Goal: Transaction & Acquisition: Book appointment/travel/reservation

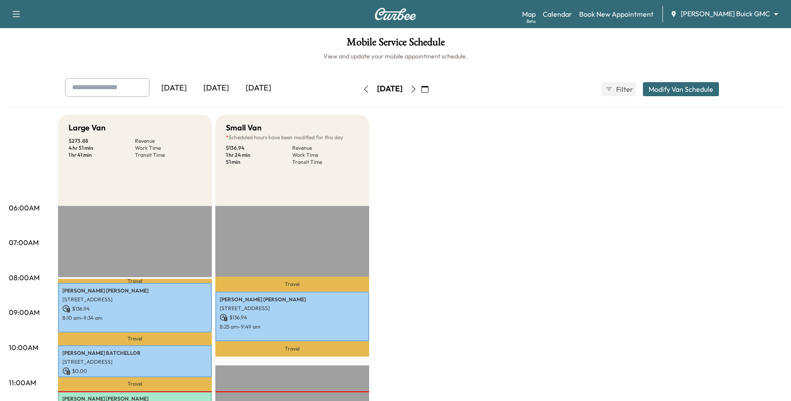
click at [714, 14] on body "Support Log Out Map Beta Calendar Book New Appointment [PERSON_NAME] Buick GMC …" at bounding box center [395, 200] width 791 height 401
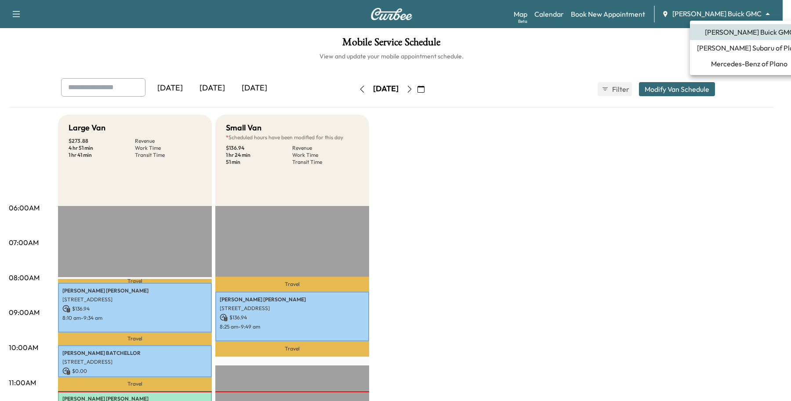
click at [729, 65] on span "Mercedes-Benz of Plano" at bounding box center [749, 63] width 76 height 11
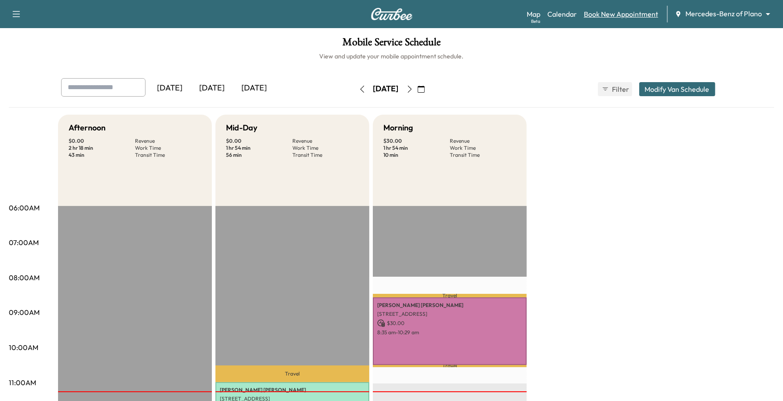
click at [636, 11] on link "Book New Appointment" at bounding box center [621, 14] width 74 height 11
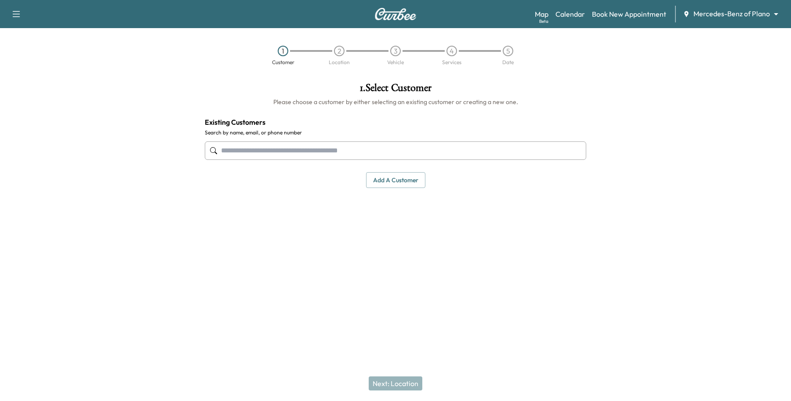
click at [277, 152] on input "text" at bounding box center [395, 151] width 381 height 18
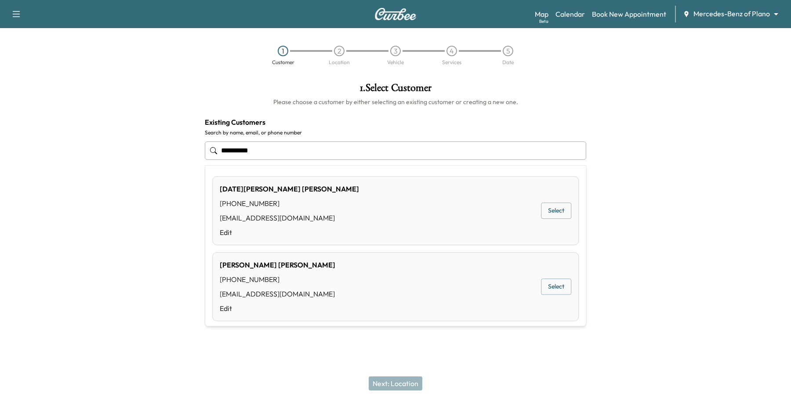
type input "**********"
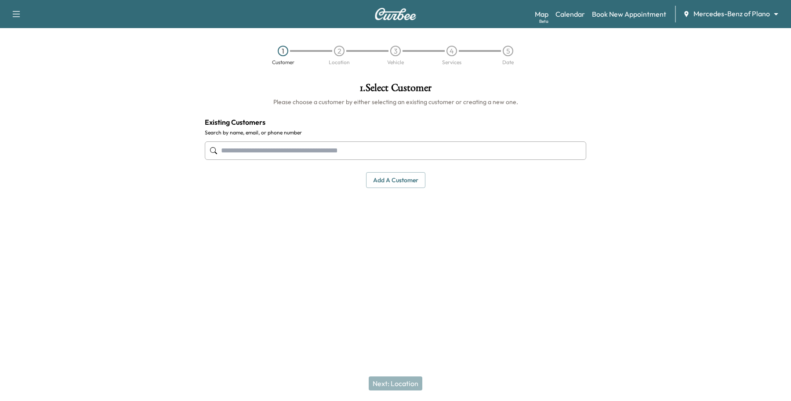
paste input "**********"
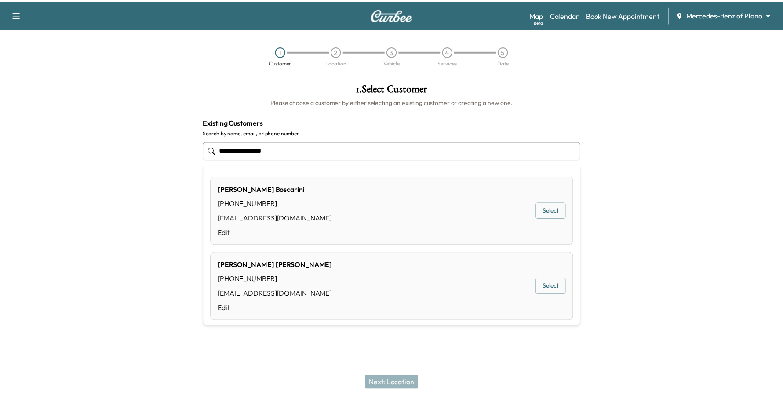
scroll to position [159, 0]
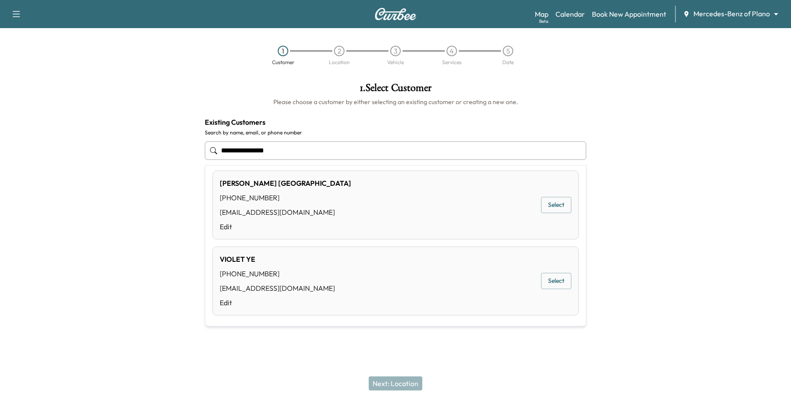
type input "**********"
click at [253, 346] on div "Support Log Out Map Beta Calendar Book New Appointment Mercedes-Benz of Plano *…" at bounding box center [395, 200] width 791 height 401
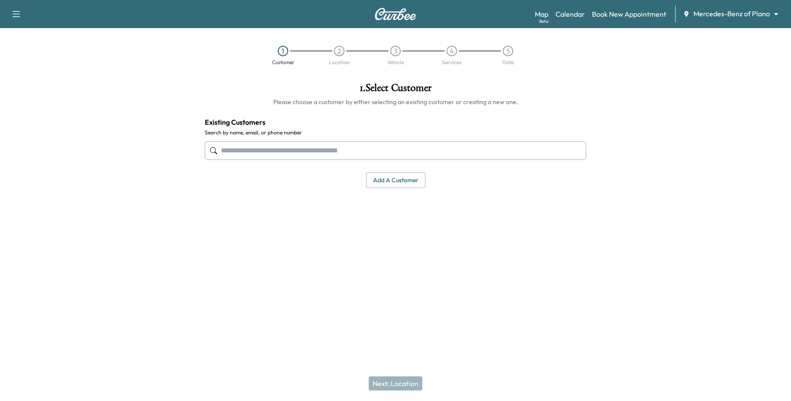
drag, startPoint x: 389, startPoint y: 180, endPoint x: 377, endPoint y: 186, distance: 14.0
click at [389, 179] on button "Add a customer" at bounding box center [395, 180] width 59 height 16
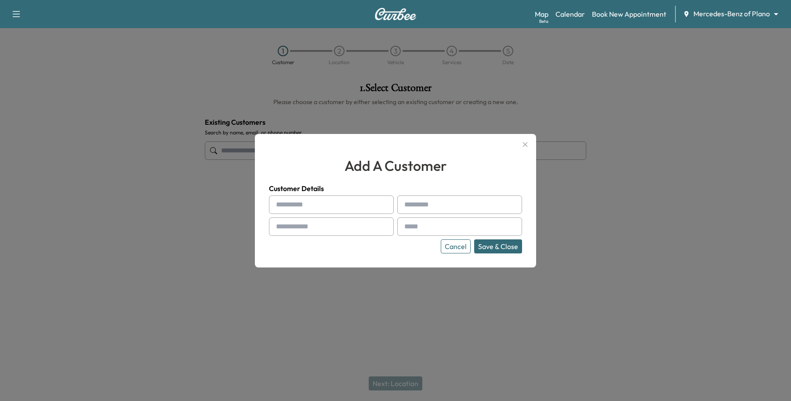
click at [297, 209] on input "text" at bounding box center [331, 205] width 125 height 18
type input "*"
type input "******"
type input "********"
paste input "**********"
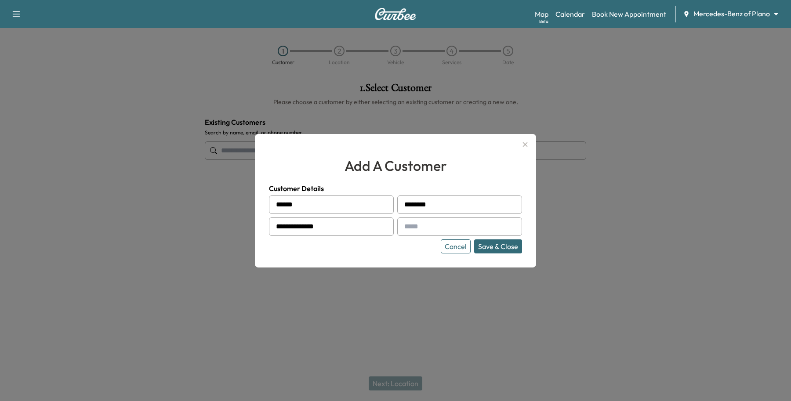
type input "**********"
drag, startPoint x: 495, startPoint y: 247, endPoint x: 497, endPoint y: 252, distance: 5.3
click at [497, 252] on button "Save & Close" at bounding box center [498, 246] width 48 height 14
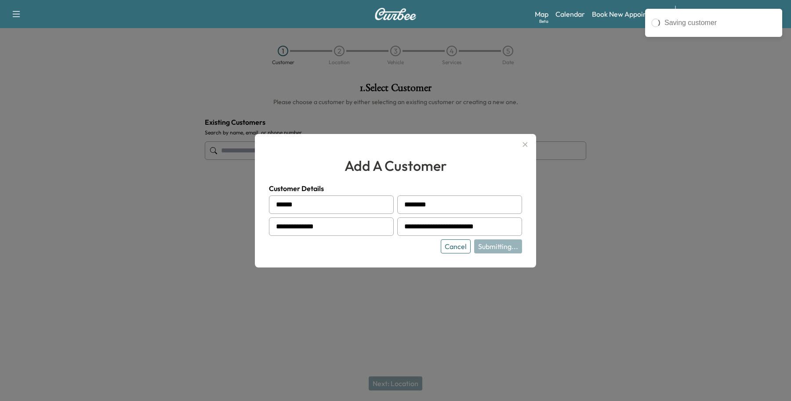
type input "**********"
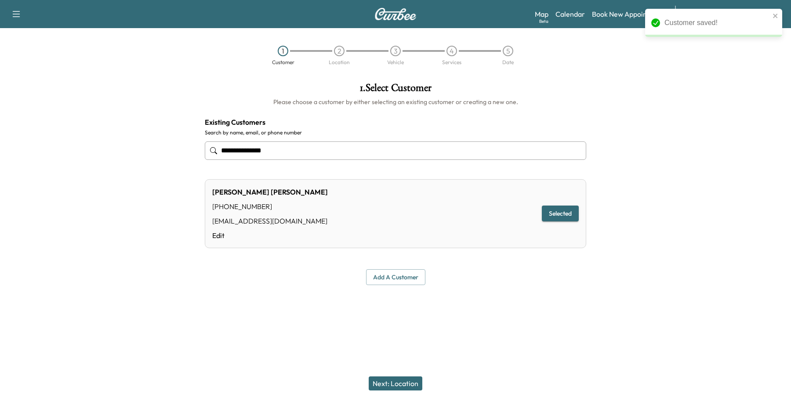
click at [396, 381] on button "Next: Location" at bounding box center [396, 384] width 54 height 14
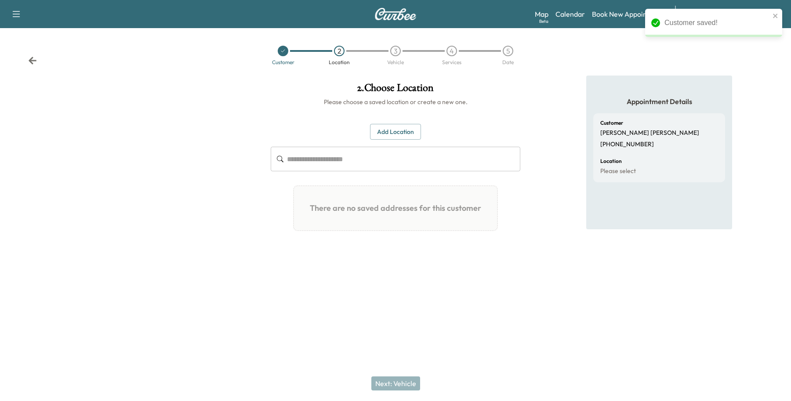
click at [414, 142] on div "Add Location ​ There are no saved addresses for this customer Add a Location Ad…" at bounding box center [396, 181] width 250 height 115
click at [404, 128] on button "Add Location" at bounding box center [395, 132] width 51 height 16
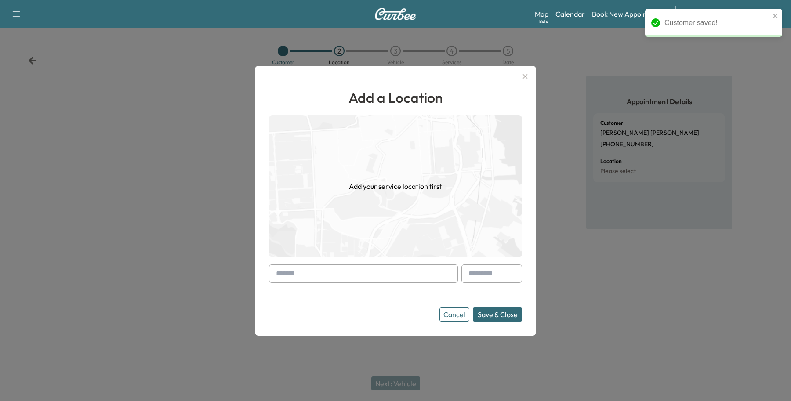
click at [328, 271] on input "text" at bounding box center [363, 274] width 189 height 18
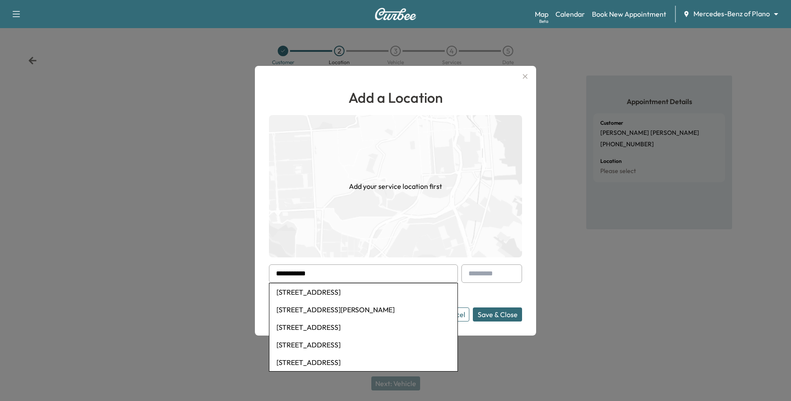
click at [349, 291] on li "[STREET_ADDRESS]" at bounding box center [363, 292] width 188 height 18
type input "**********"
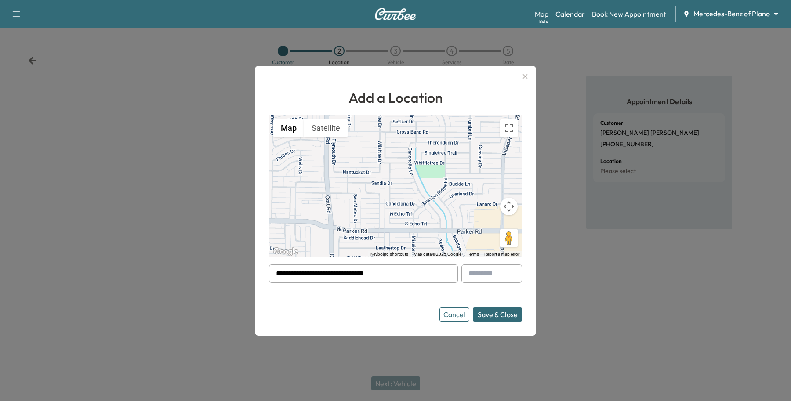
click at [489, 315] on button "Save & Close" at bounding box center [497, 315] width 49 height 14
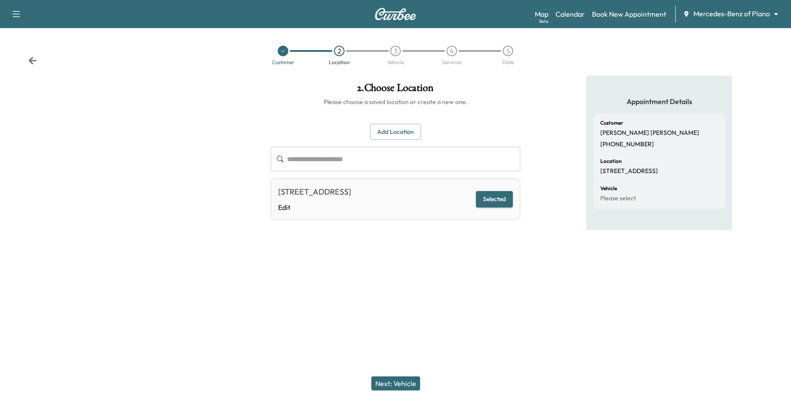
click at [400, 378] on button "Next: Vehicle" at bounding box center [395, 384] width 49 height 14
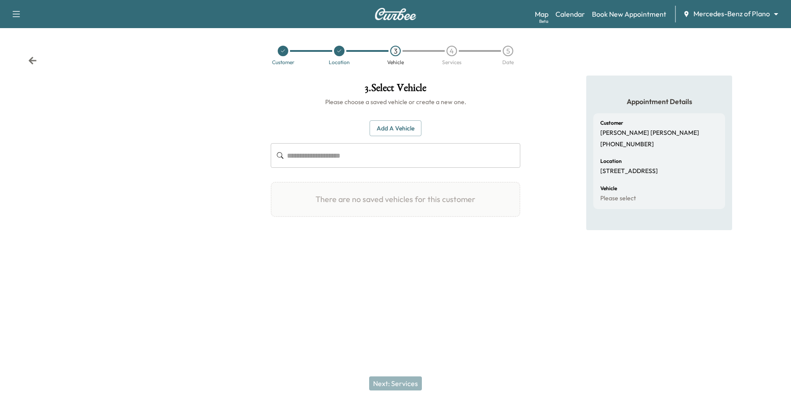
click at [412, 122] on button "Add a Vehicle" at bounding box center [396, 128] width 52 height 16
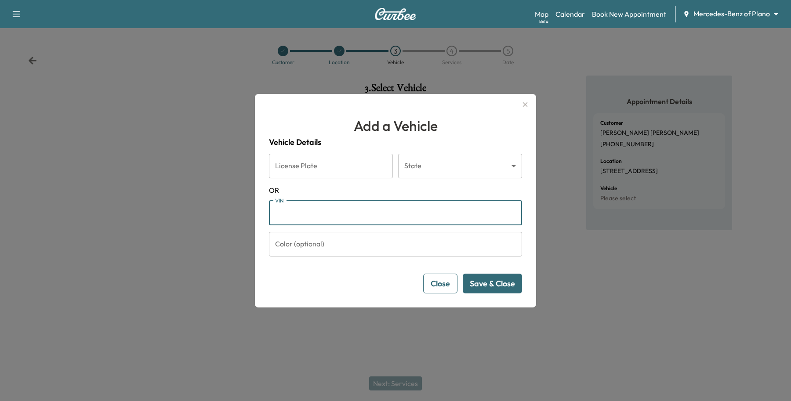
paste input "**********"
type input "**********"
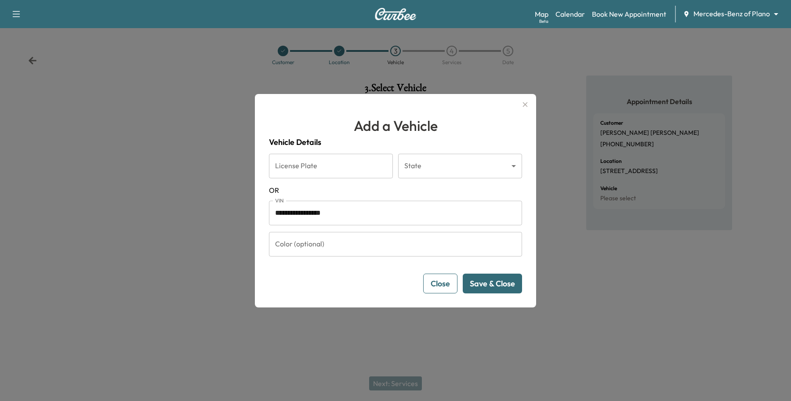
click at [487, 286] on button "Save & Close" at bounding box center [492, 284] width 59 height 20
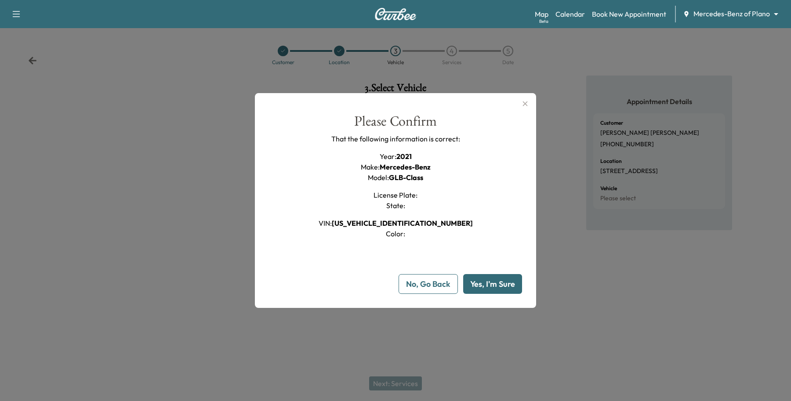
click at [519, 293] on button "Yes, I'm Sure" at bounding box center [492, 284] width 59 height 20
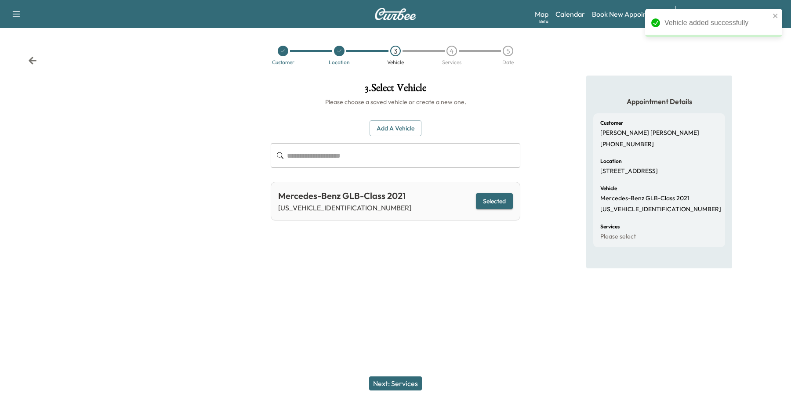
click at [407, 390] on button "Next: Services" at bounding box center [395, 384] width 53 height 14
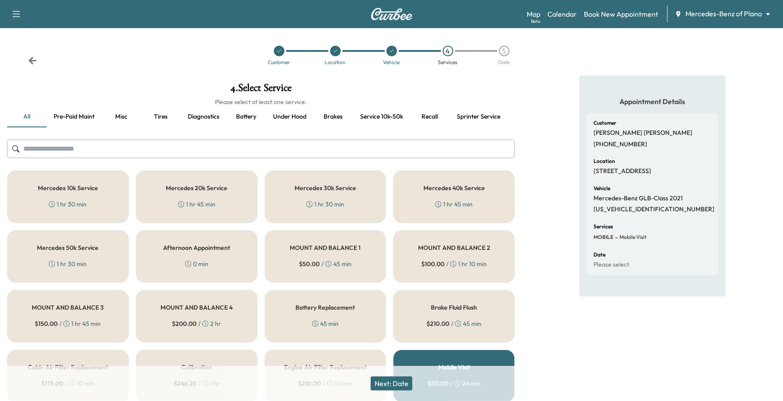
click at [82, 117] on button "Pre-paid maint" at bounding box center [74, 116] width 55 height 21
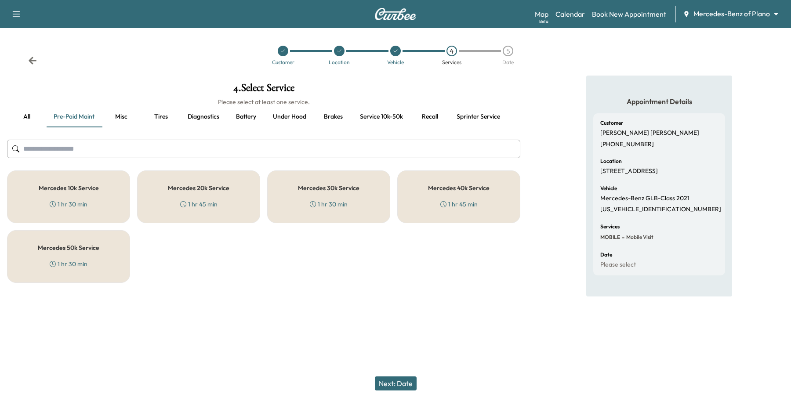
click at [420, 186] on div "Mercedes 40k Service 1 hr 45 min" at bounding box center [458, 197] width 123 height 53
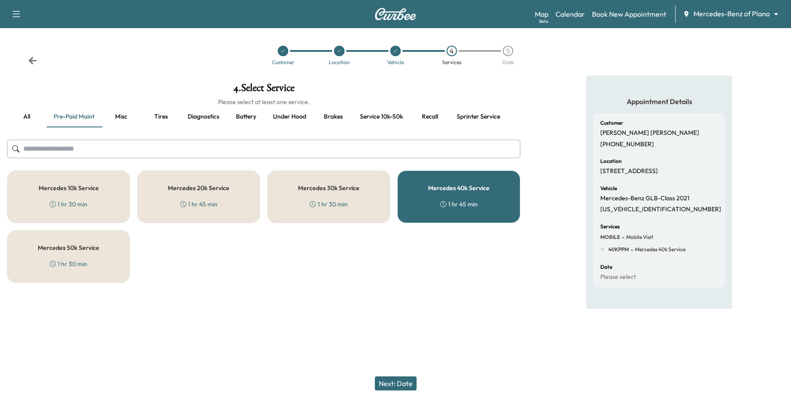
click at [398, 374] on div "Next: Date" at bounding box center [395, 383] width 791 height 35
click at [404, 386] on button "Next: Date" at bounding box center [396, 384] width 42 height 14
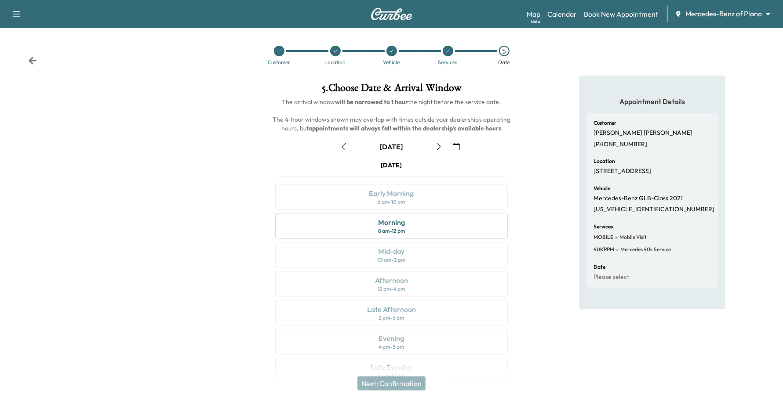
click at [437, 211] on div "[DATE] Early Morning 6 am - 10 am Morning 8 am - 12 pm Mid-day 10 am - 2 pm Aft…" at bounding box center [391, 274] width 247 height 226
click at [434, 228] on div "Morning 8 am - 12 pm" at bounding box center [391, 225] width 233 height 25
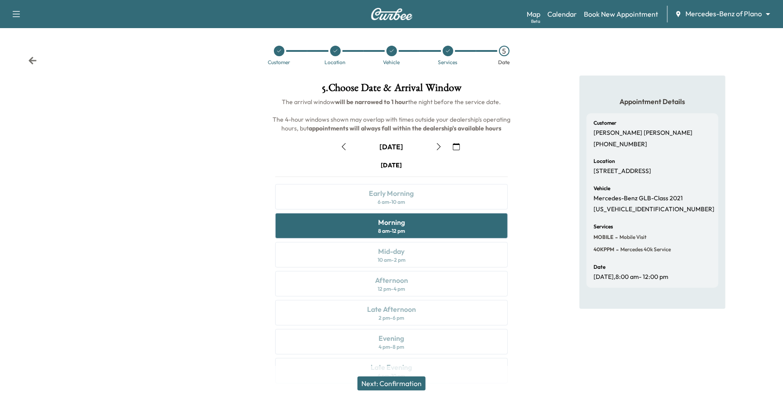
click at [412, 385] on button "Next: Confirmation" at bounding box center [391, 384] width 68 height 14
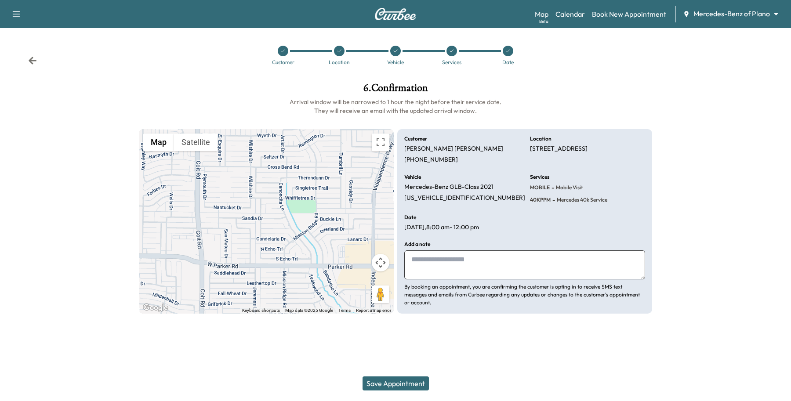
click at [412, 384] on button "Save Appointment" at bounding box center [396, 384] width 66 height 14
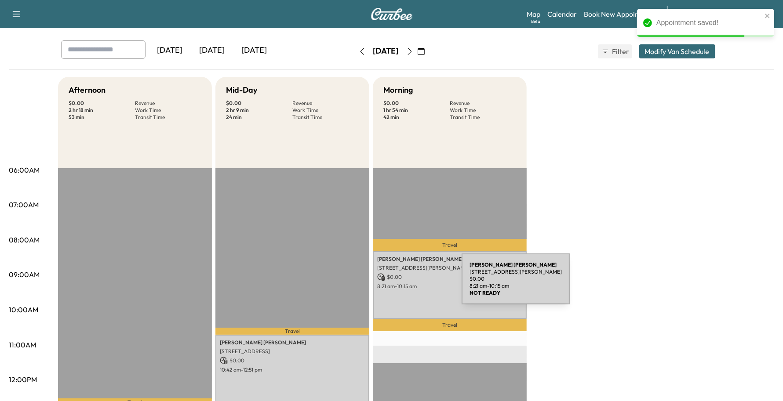
scroll to position [110, 0]
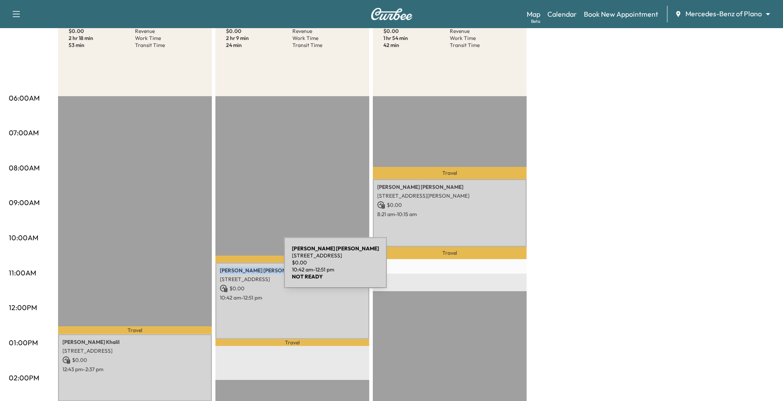
drag, startPoint x: 258, startPoint y: 271, endPoint x: 218, endPoint y: 268, distance: 39.6
click at [218, 268] on div "[PERSON_NAME] [STREET_ADDRESS] $ 0.00 10:42 am - 12:51 pm" at bounding box center [292, 301] width 154 height 76
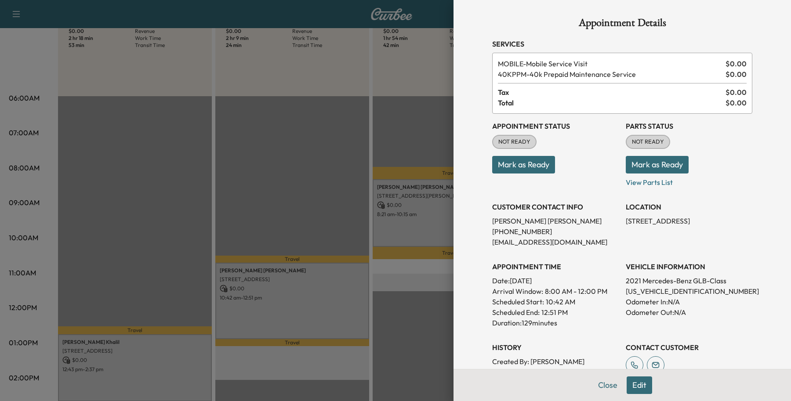
drag, startPoint x: 218, startPoint y: 268, endPoint x: 529, endPoint y: 222, distance: 314.0
click at [533, 227] on p "[PHONE_NUMBER]" at bounding box center [555, 231] width 127 height 11
drag, startPoint x: 529, startPoint y: 219, endPoint x: 476, endPoint y: 223, distance: 52.9
click at [482, 223] on div "Appointment Details Services MOBILE - Mobile Service Visit $ 0.00 40KPPM - 40k …" at bounding box center [622, 253] width 281 height 506
copy p "[PERSON_NAME]"
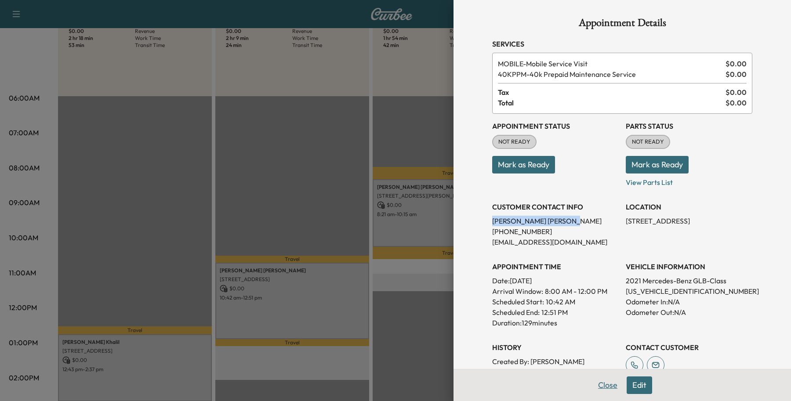
click at [594, 389] on button "Close" at bounding box center [607, 386] width 31 height 18
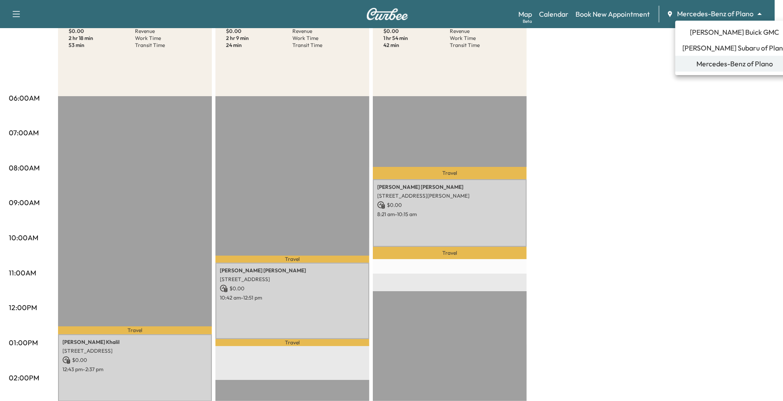
click at [695, 18] on body "Support Log Out Map Beta Calendar Book New Appointment Mercedes-Benz of Plano *…" at bounding box center [391, 90] width 783 height 401
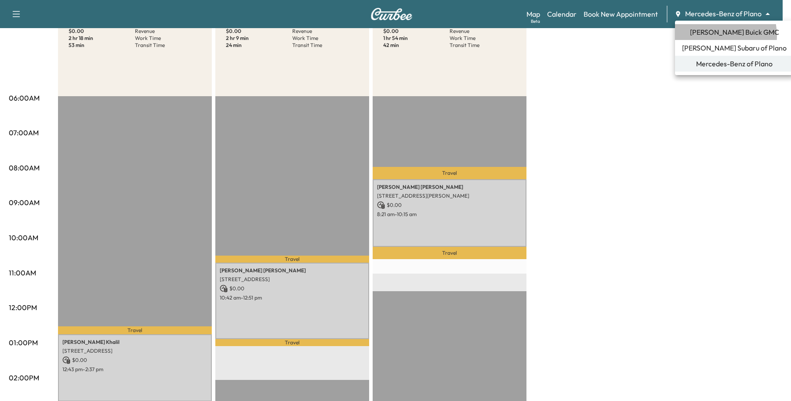
click at [705, 36] on span "[PERSON_NAME] Buick GMC" at bounding box center [734, 32] width 89 height 11
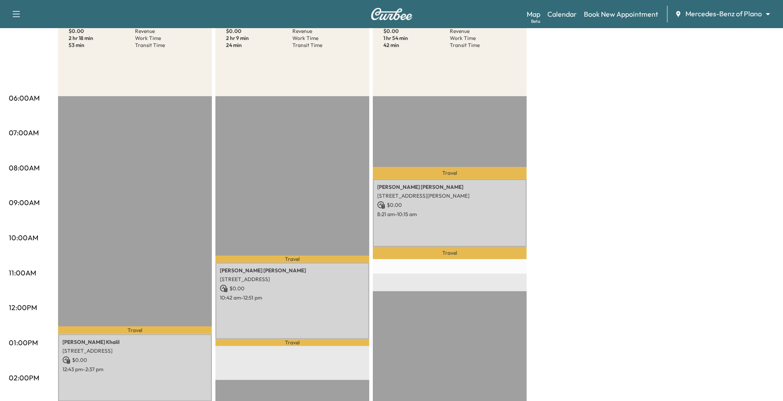
scroll to position [0, 0]
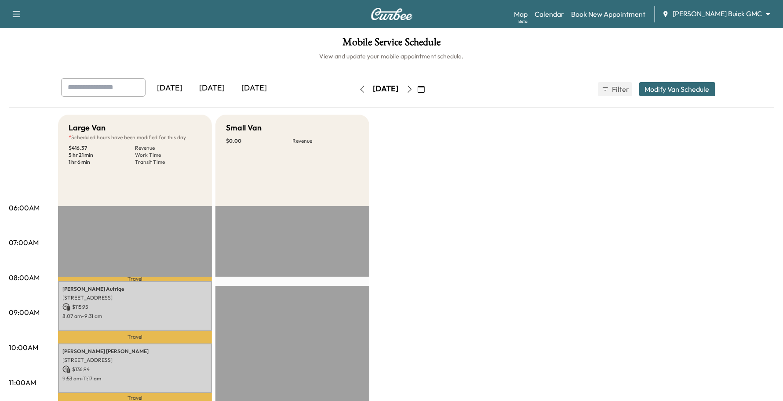
click at [701, 92] on button "Modify Van Schedule" at bounding box center [677, 89] width 76 height 14
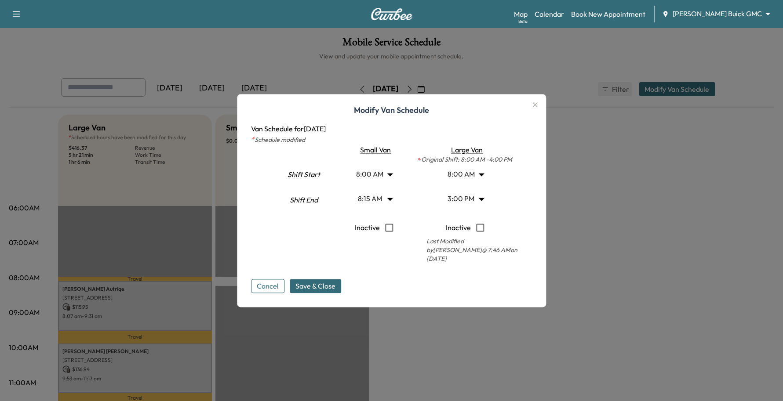
click at [280, 288] on button "Cancel" at bounding box center [267, 286] width 33 height 14
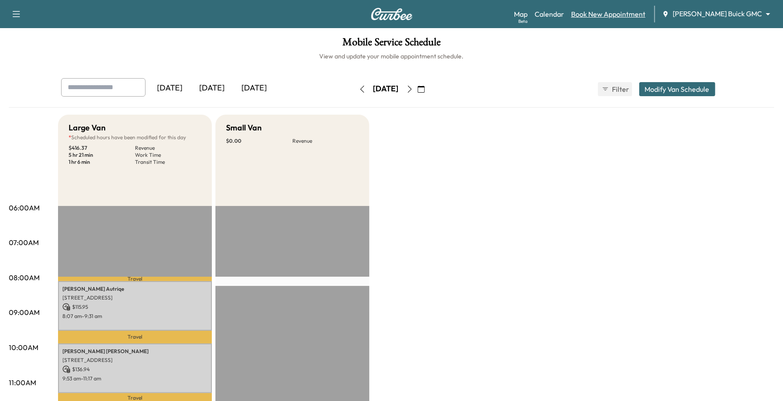
click at [645, 10] on link "Book New Appointment" at bounding box center [608, 14] width 74 height 11
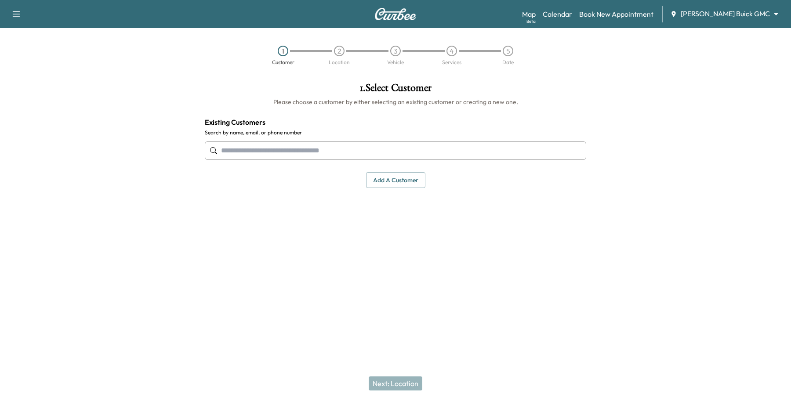
click at [305, 146] on input "text" at bounding box center [395, 151] width 381 height 18
type input "**********"
click at [393, 331] on div "Support Log Out Map Beta Calendar Book New Appointment [PERSON_NAME] Buick GMC …" at bounding box center [395, 200] width 791 height 401
click at [402, 178] on button "Add a customer" at bounding box center [395, 180] width 59 height 16
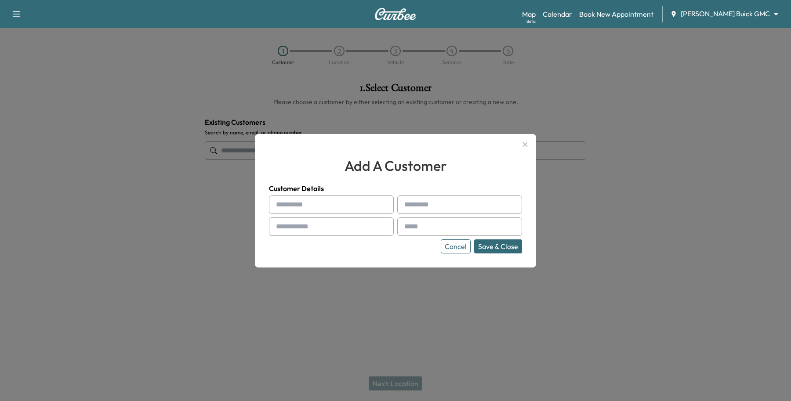
click at [282, 205] on div at bounding box center [277, 205] width 11 height 11
click at [295, 198] on input "text" at bounding box center [331, 205] width 125 height 18
type input "*******"
click at [481, 204] on input "text" at bounding box center [459, 205] width 125 height 18
type input "****"
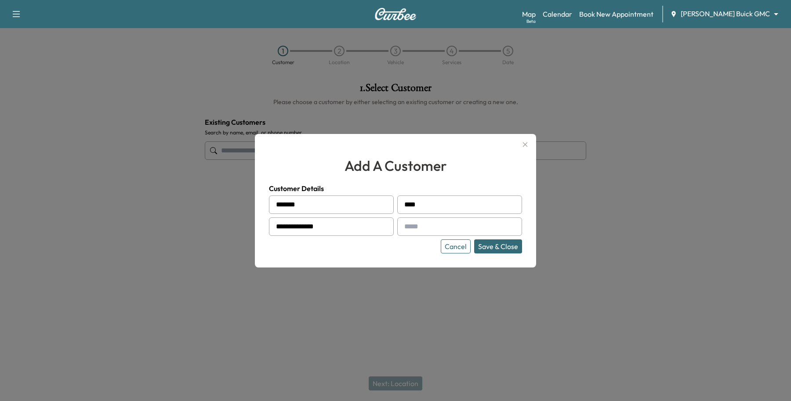
type input "**********"
click at [447, 225] on input "text" at bounding box center [459, 227] width 125 height 18
type input "**********"
click at [521, 242] on button "Save & Close" at bounding box center [498, 246] width 48 height 14
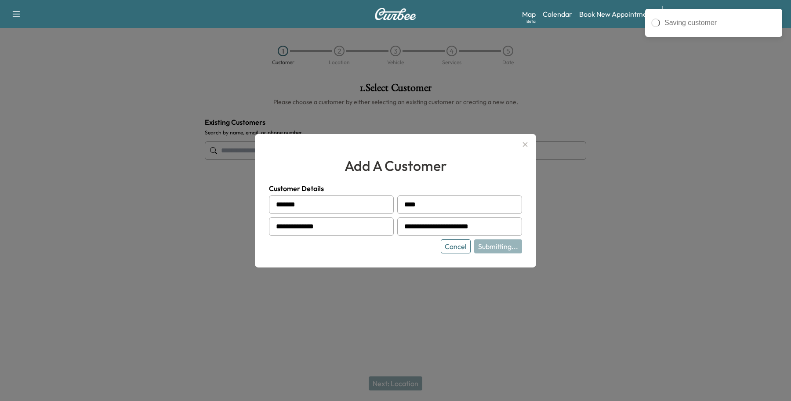
type input "**********"
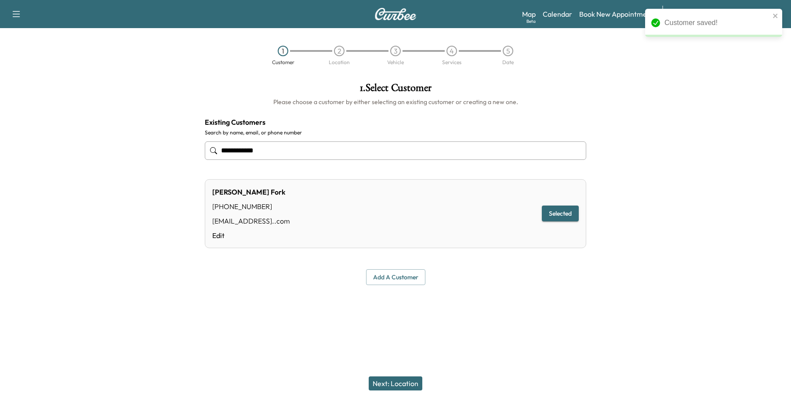
click at [401, 383] on button "Next: Location" at bounding box center [396, 384] width 54 height 14
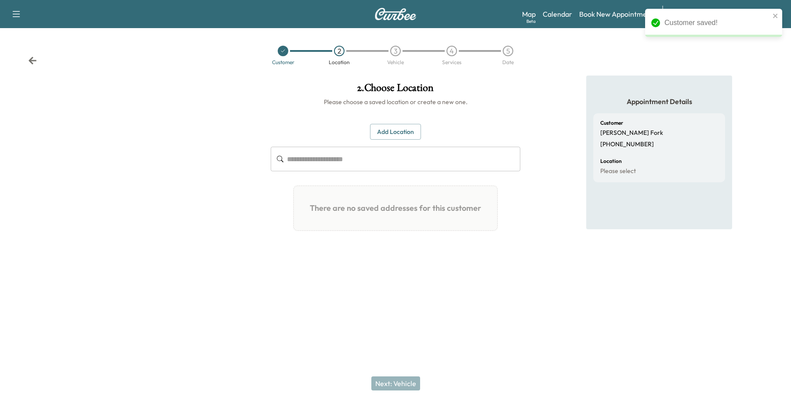
click at [399, 137] on button "Add Location" at bounding box center [395, 132] width 51 height 16
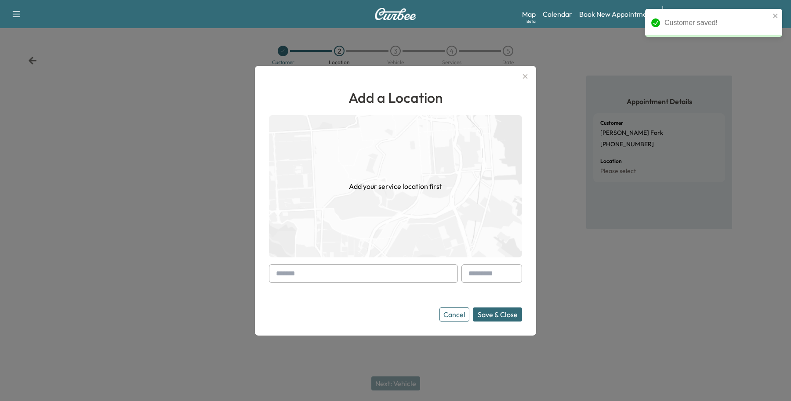
click at [340, 269] on input "text" at bounding box center [363, 274] width 189 height 18
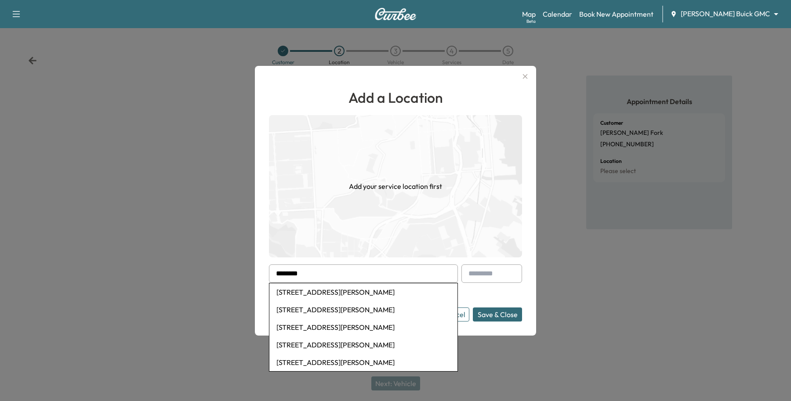
click at [324, 295] on li "[STREET_ADDRESS][PERSON_NAME]" at bounding box center [363, 292] width 188 height 18
type input "**********"
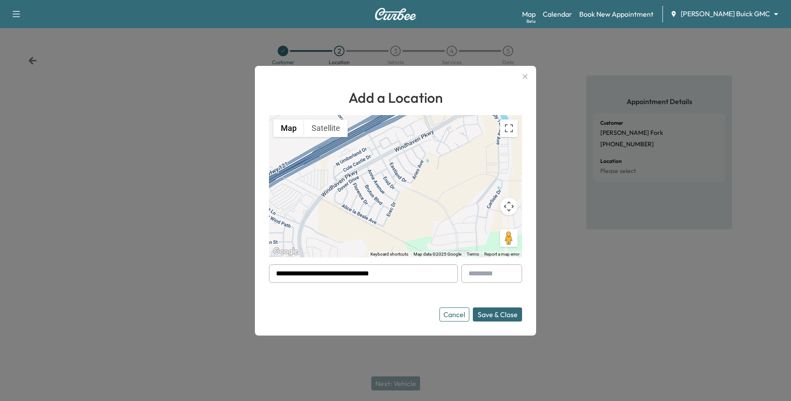
click at [492, 312] on button "Save & Close" at bounding box center [497, 315] width 49 height 14
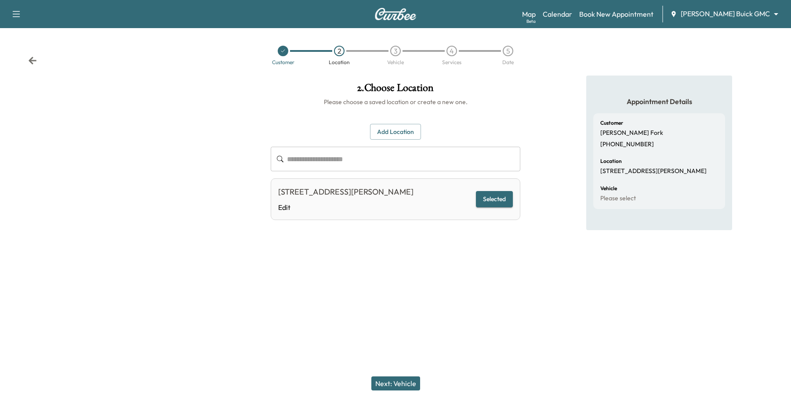
click at [403, 375] on div "Next: Vehicle" at bounding box center [395, 383] width 791 height 35
click at [390, 381] on button "Next: Vehicle" at bounding box center [395, 384] width 49 height 14
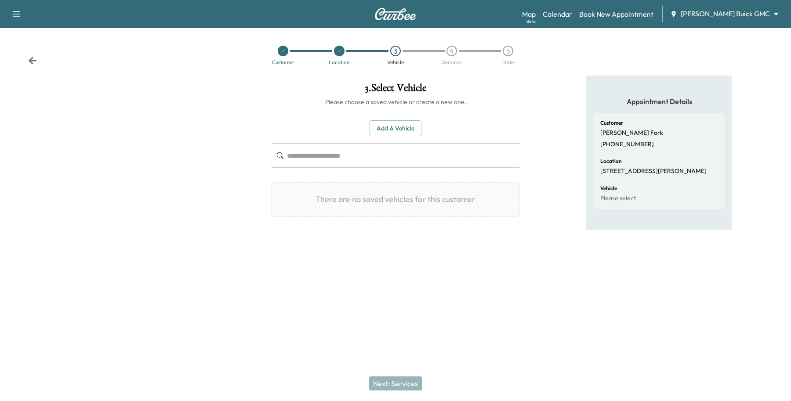
click at [388, 128] on button "Add a Vehicle" at bounding box center [396, 128] width 52 height 16
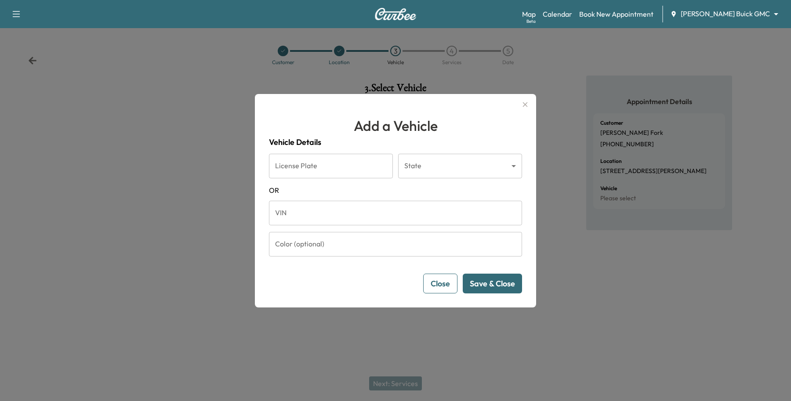
click at [313, 214] on input "VIN" at bounding box center [395, 213] width 253 height 25
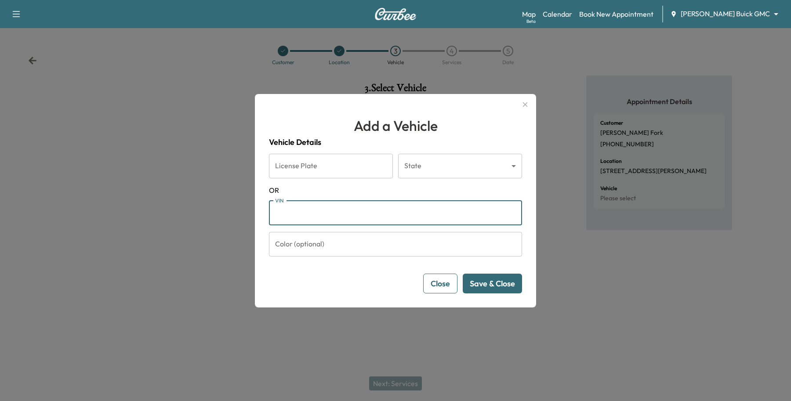
paste input "**********"
type input "**********"
click at [491, 292] on button "Save & Close" at bounding box center [492, 284] width 59 height 20
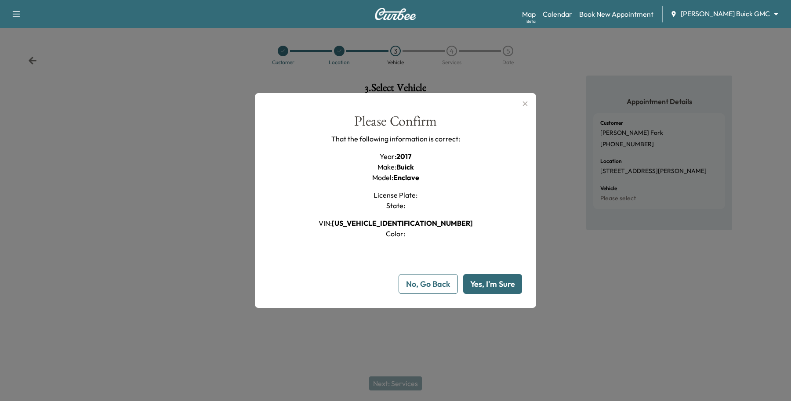
click at [492, 289] on button "Yes, I'm Sure" at bounding box center [492, 284] width 59 height 20
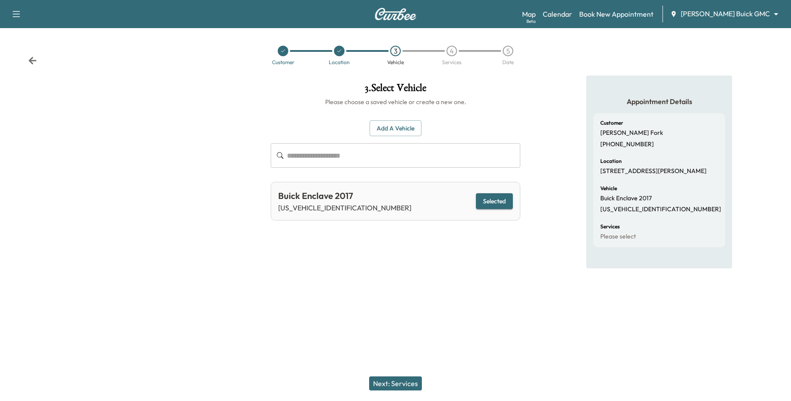
click at [416, 380] on button "Next: Services" at bounding box center [395, 384] width 53 height 14
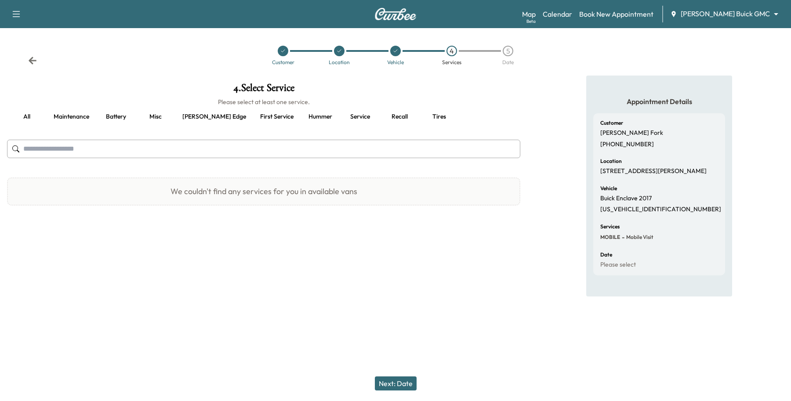
click at [154, 146] on input "text" at bounding box center [263, 149] width 513 height 18
type input "******"
click at [33, 116] on button "all" at bounding box center [27, 116] width 40 height 21
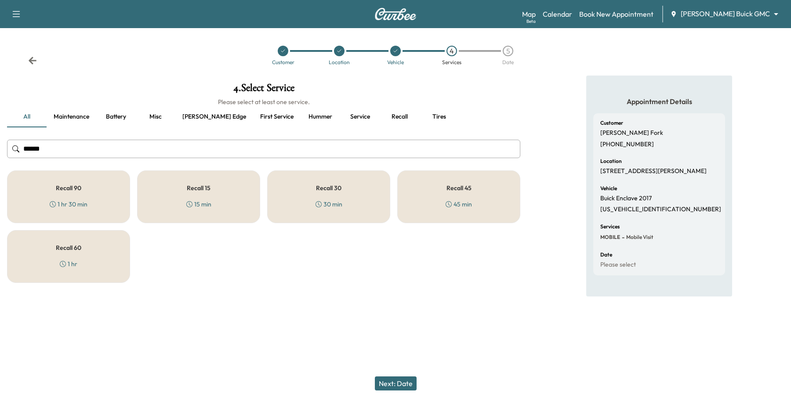
click at [64, 115] on button "Maintenance" at bounding box center [72, 116] width 50 height 21
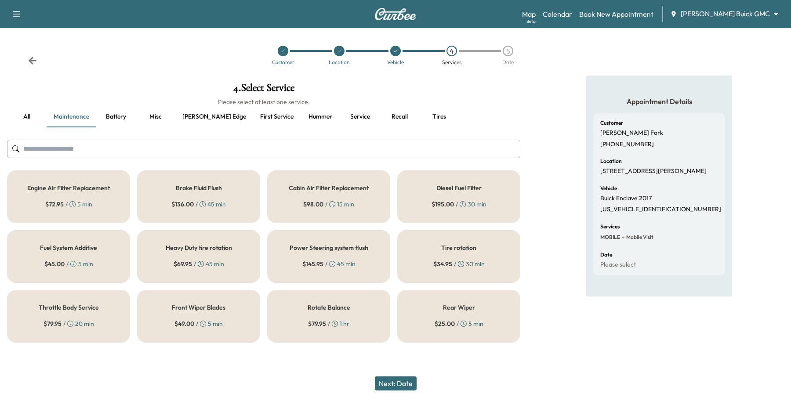
click at [108, 114] on button "Battery" at bounding box center [116, 116] width 40 height 21
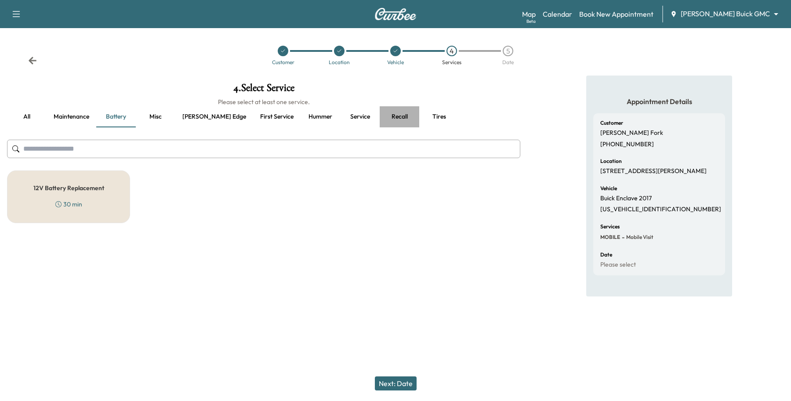
click at [380, 116] on button "Recall" at bounding box center [400, 116] width 40 height 21
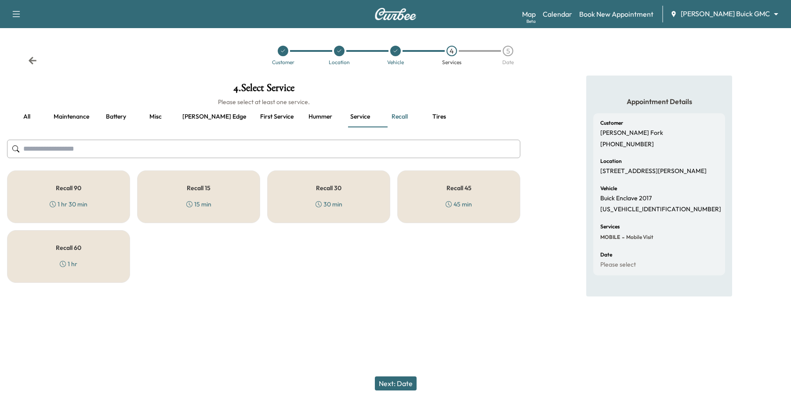
click at [172, 192] on div "Recall 15 15 min" at bounding box center [198, 197] width 123 height 53
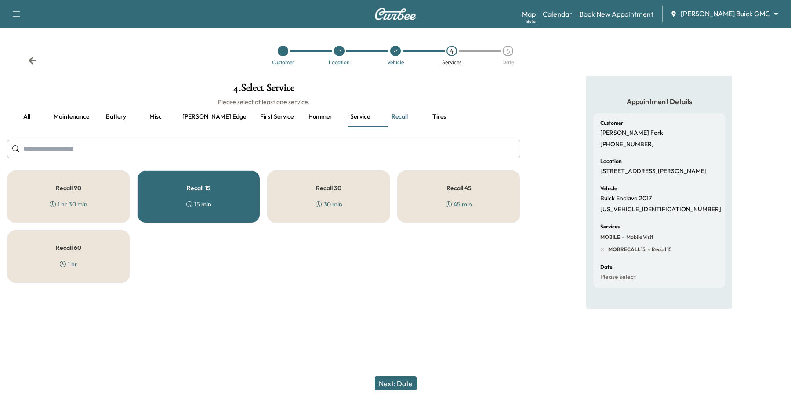
click at [394, 383] on button "Next: Date" at bounding box center [396, 384] width 42 height 14
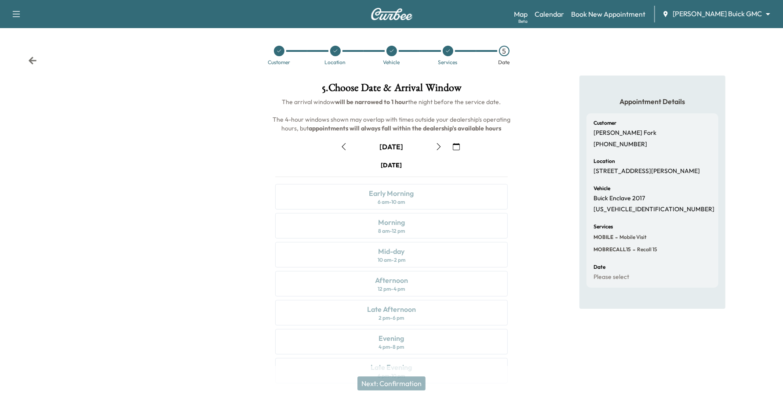
click at [432, 145] on button "button" at bounding box center [438, 147] width 15 height 14
click at [437, 149] on icon "button" at bounding box center [438, 146] width 7 height 7
click at [438, 149] on icon "button" at bounding box center [439, 146] width 4 height 7
click at [347, 143] on icon "button" at bounding box center [343, 146] width 7 height 7
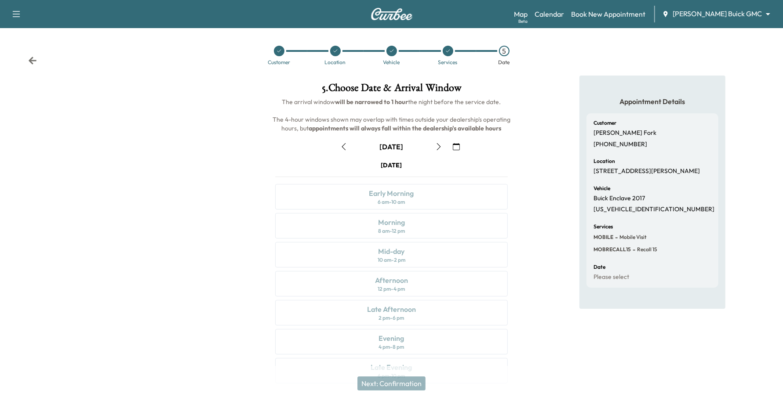
click at [347, 143] on icon "button" at bounding box center [343, 146] width 7 height 7
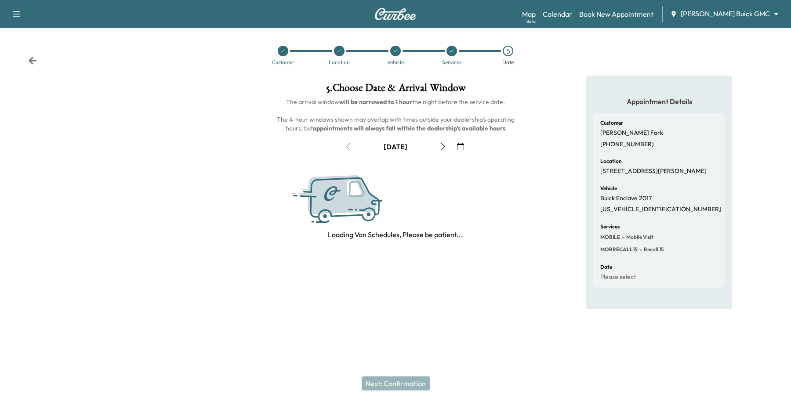
click at [443, 148] on icon "button" at bounding box center [442, 146] width 7 height 7
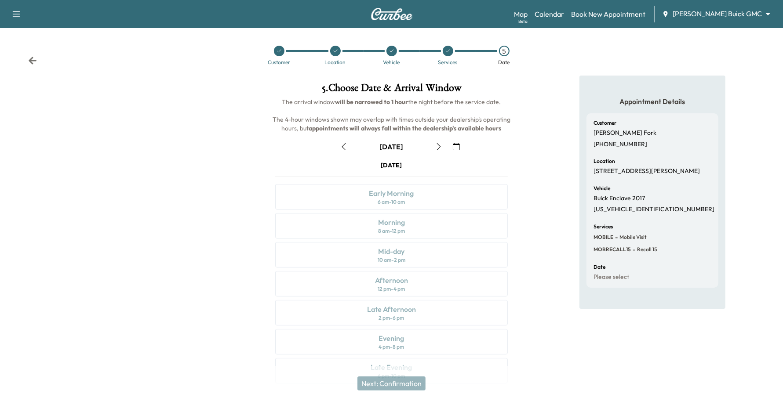
click at [442, 147] on icon "button" at bounding box center [438, 146] width 7 height 7
click at [343, 143] on icon "button" at bounding box center [343, 146] width 7 height 7
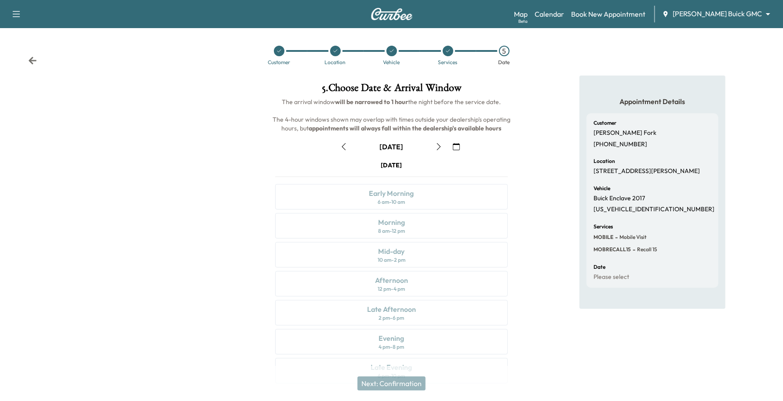
click at [394, 50] on div at bounding box center [391, 51] width 11 height 11
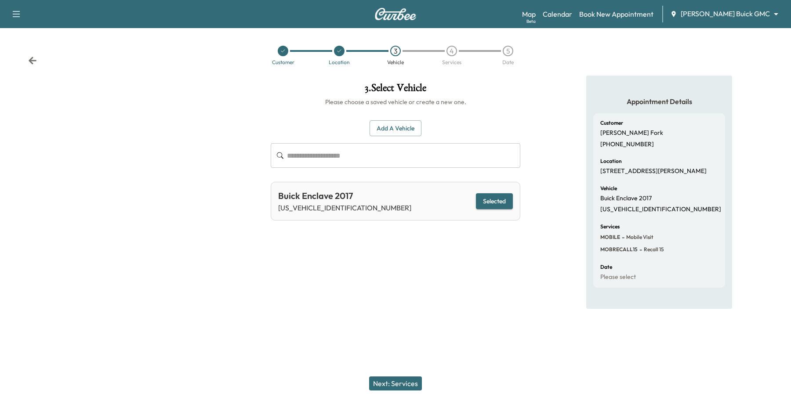
click at [454, 51] on div "4" at bounding box center [451, 51] width 11 height 11
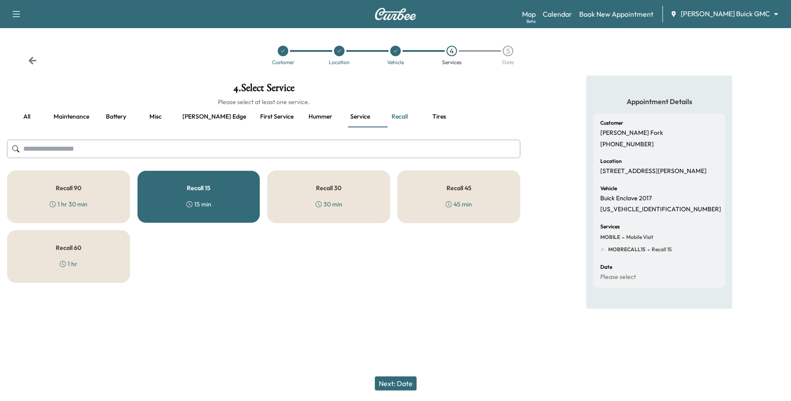
click at [399, 378] on button "Next: Date" at bounding box center [396, 384] width 42 height 14
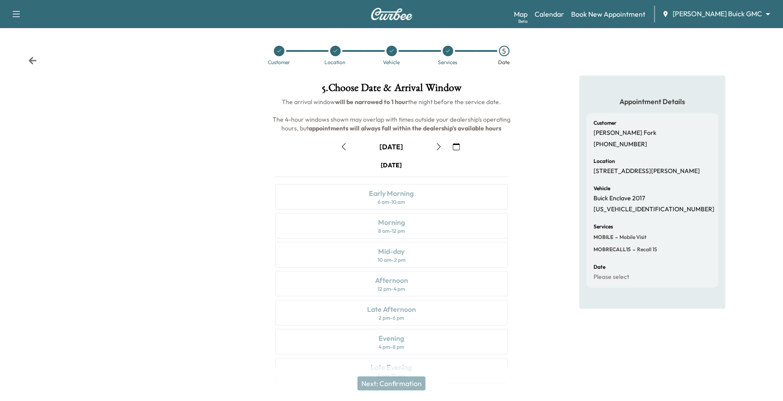
click at [442, 55] on div at bounding box center [448, 51] width 56 height 11
click at [390, 49] on div at bounding box center [391, 51] width 56 height 11
click at [391, 49] on icon at bounding box center [391, 50] width 5 height 5
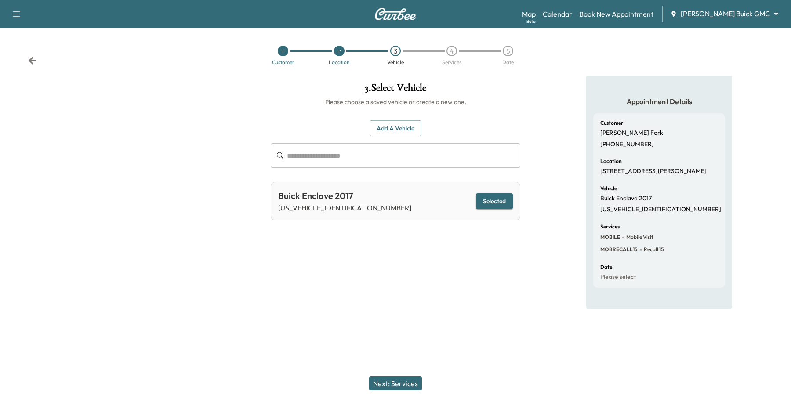
click at [452, 53] on div "4" at bounding box center [451, 51] width 11 height 11
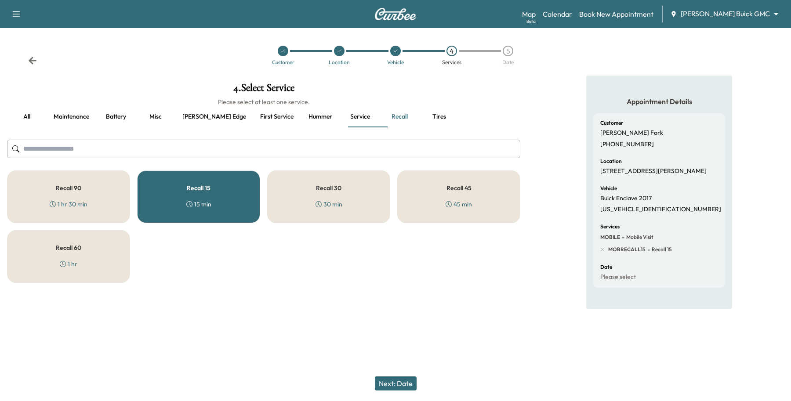
click at [399, 387] on button "Next: Date" at bounding box center [396, 384] width 42 height 14
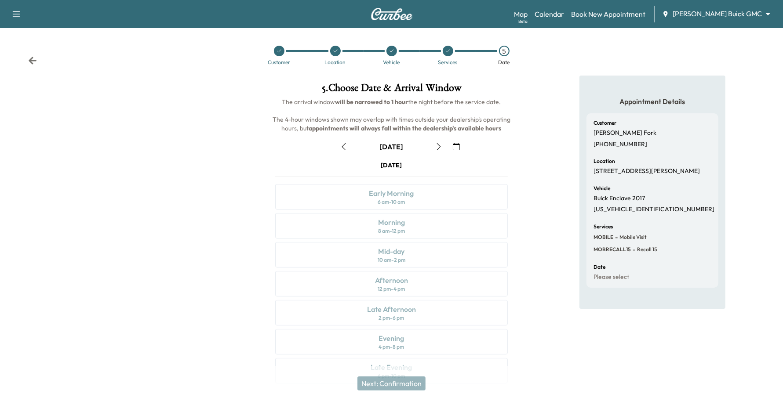
click at [433, 146] on button "button" at bounding box center [438, 147] width 15 height 14
click at [465, 232] on div "Morning 8 am - 12 pm" at bounding box center [391, 225] width 233 height 25
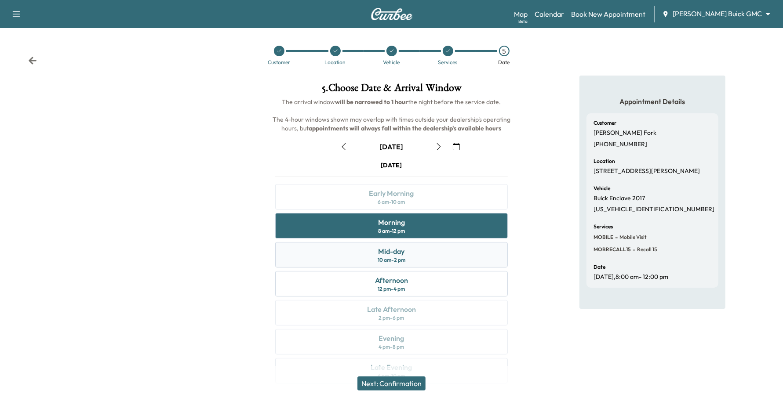
click at [467, 252] on div "Mid-day 10 am - 2 pm" at bounding box center [391, 254] width 233 height 25
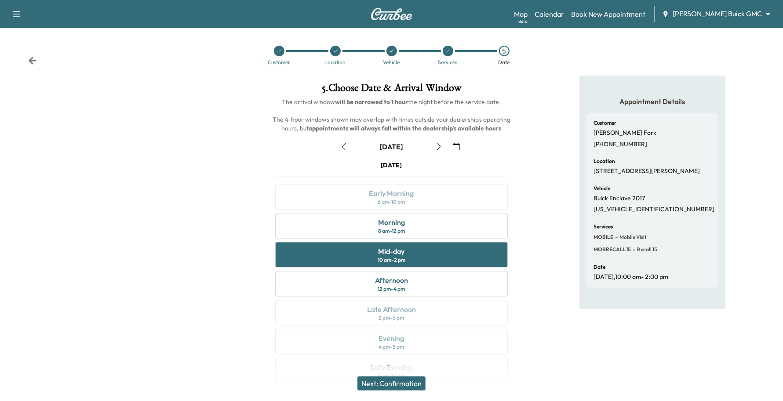
click at [457, 143] on icon "button" at bounding box center [456, 146] width 7 height 7
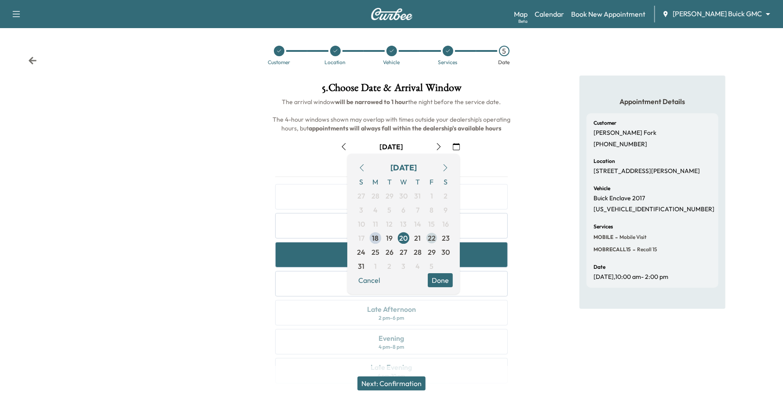
click at [426, 238] on span "22" at bounding box center [432, 238] width 14 height 14
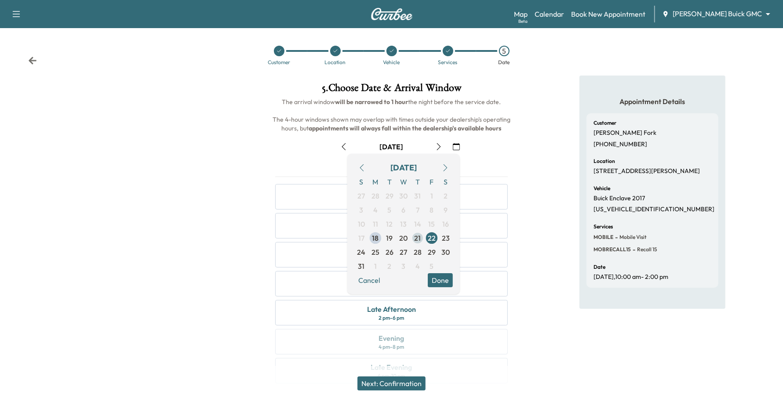
click at [420, 237] on span "21" at bounding box center [417, 238] width 7 height 11
click at [443, 283] on button "Done" at bounding box center [440, 280] width 25 height 14
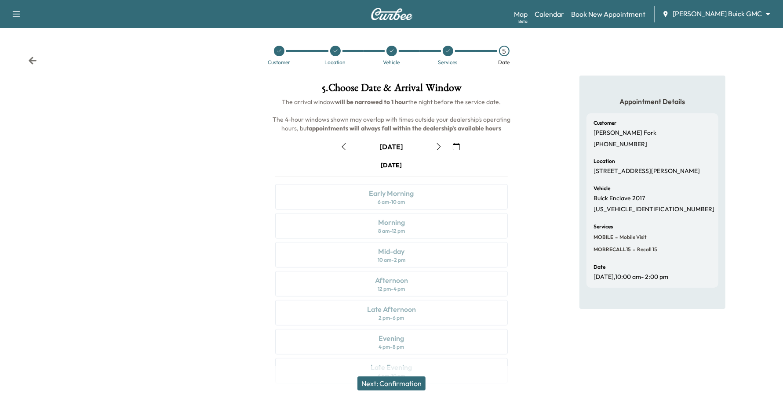
click at [435, 148] on icon "button" at bounding box center [438, 146] width 7 height 7
click at [422, 277] on div "Afternoon 12 pm - 4 pm" at bounding box center [391, 283] width 233 height 25
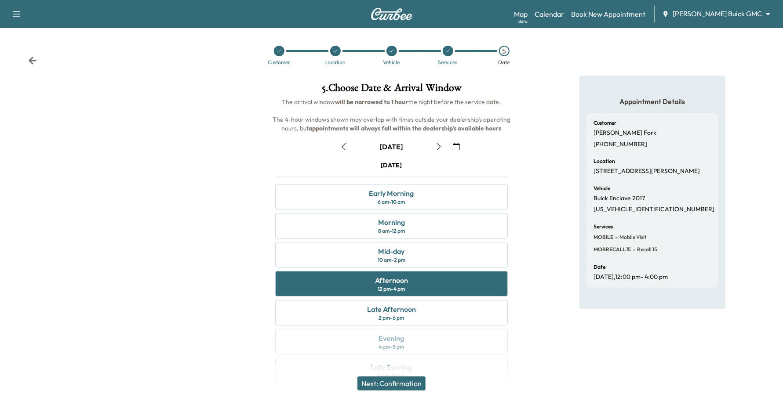
click at [424, 381] on button "Next: Confirmation" at bounding box center [391, 384] width 68 height 14
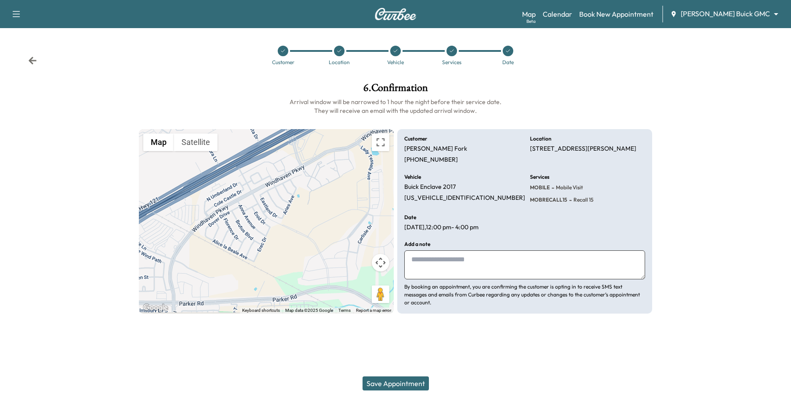
click at [416, 382] on button "Save Appointment" at bounding box center [396, 384] width 66 height 14
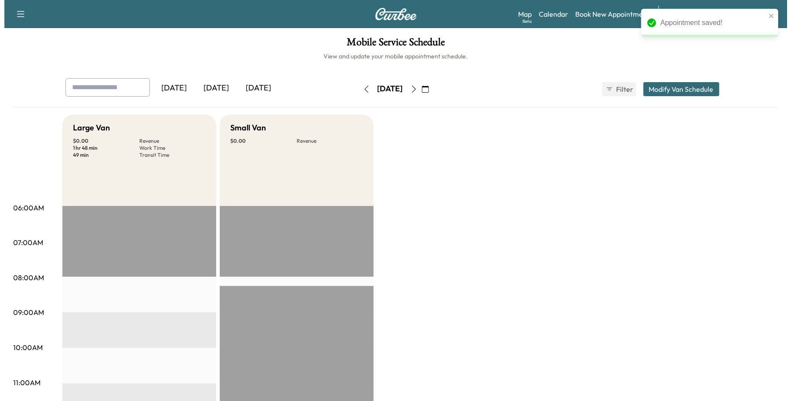
scroll to position [275, 0]
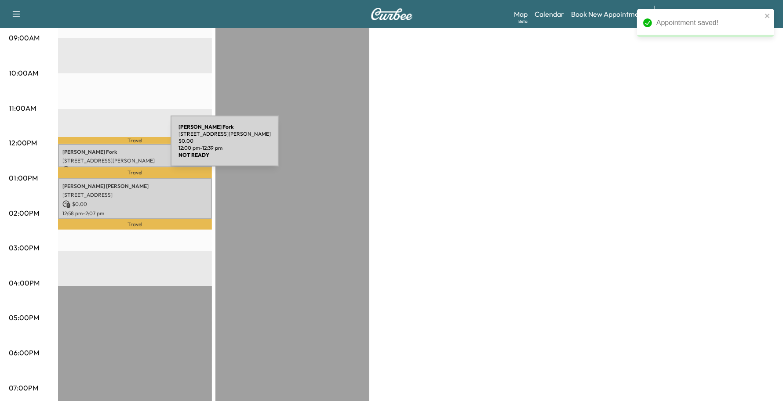
click at [105, 149] on p "[PERSON_NAME] Fork" at bounding box center [134, 152] width 145 height 7
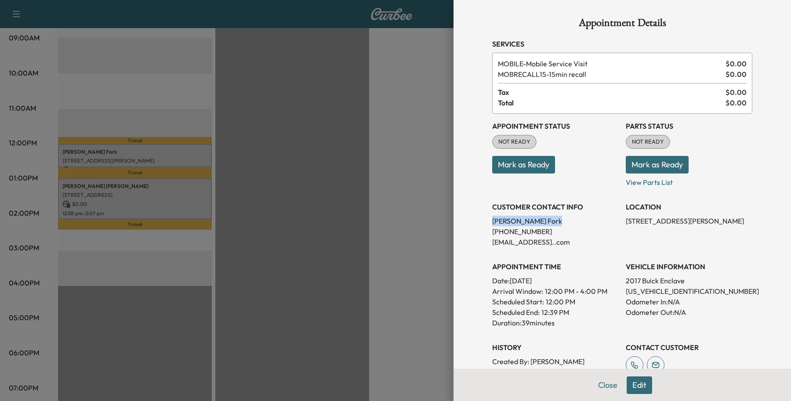
drag, startPoint x: 528, startPoint y: 223, endPoint x: 477, endPoint y: 223, distance: 50.5
click at [482, 223] on div "Appointment Details Services MOBILE - Mobile Service Visit $ 0.00 MOBRECALL15 -…" at bounding box center [622, 253] width 281 height 506
copy p "[PERSON_NAME] Fork"
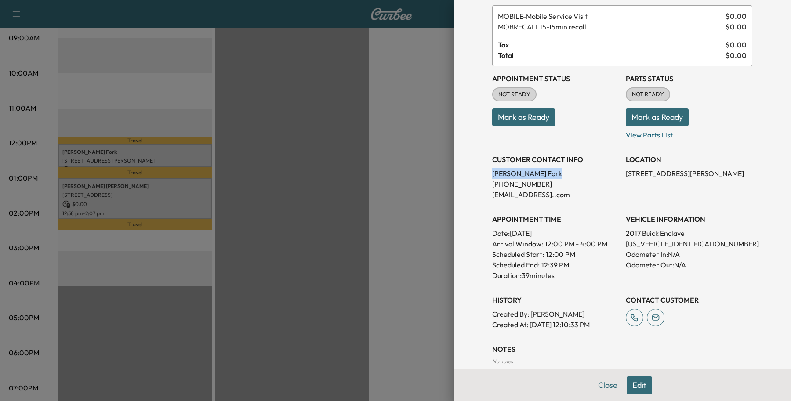
scroll to position [137, 0]
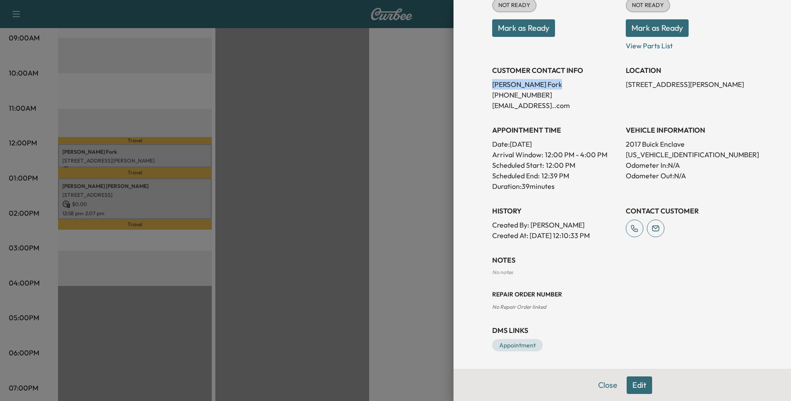
click at [641, 385] on button "Edit" at bounding box center [639, 386] width 25 height 18
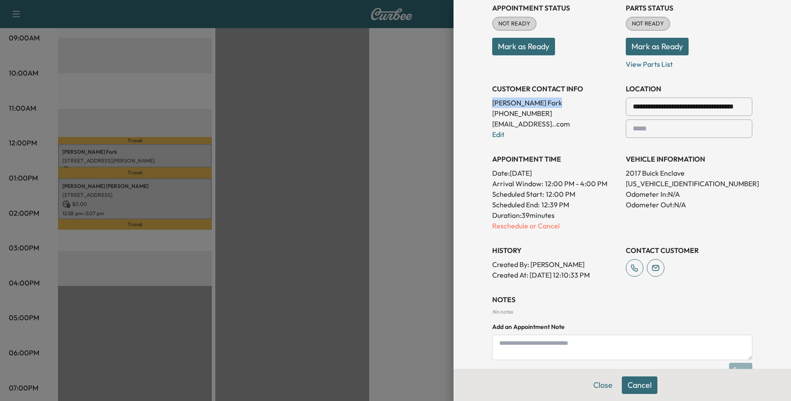
scroll to position [155, 0]
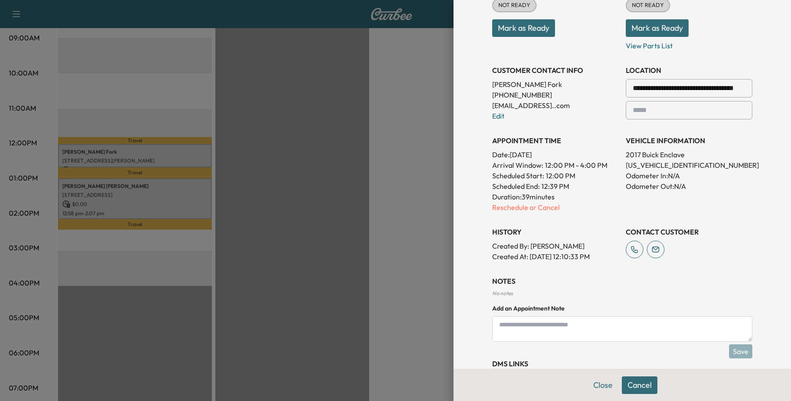
click at [599, 332] on textarea at bounding box center [622, 328] width 260 height 25
paste textarea "**********"
type textarea "**********"
click at [734, 350] on button "Save" at bounding box center [740, 352] width 23 height 14
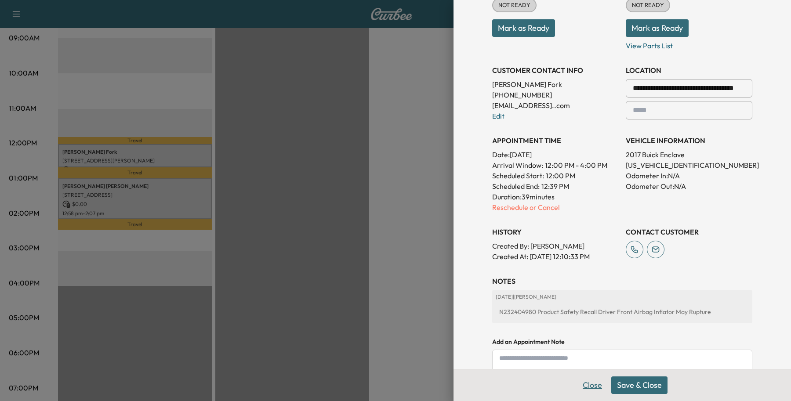
click at [585, 387] on button "Close" at bounding box center [592, 386] width 31 height 18
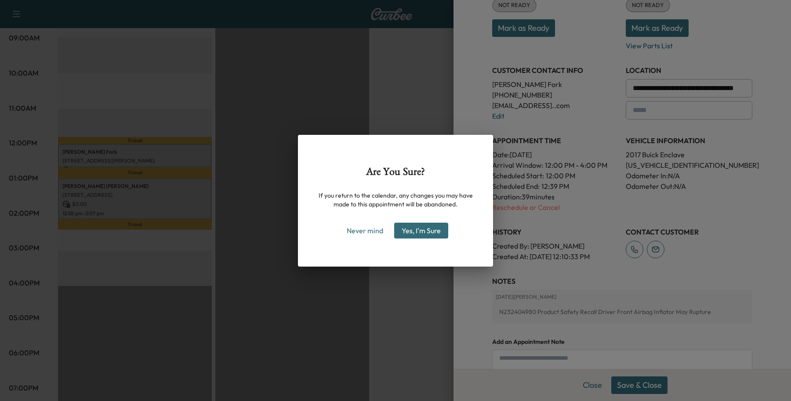
drag, startPoint x: 408, startPoint y: 237, endPoint x: 398, endPoint y: 253, distance: 18.2
click at [398, 253] on div "Are You Sure? If you return to the calendar, any changes you may have made to t…" at bounding box center [395, 201] width 195 height 132
click at [357, 225] on button "Never mind" at bounding box center [365, 231] width 44 height 14
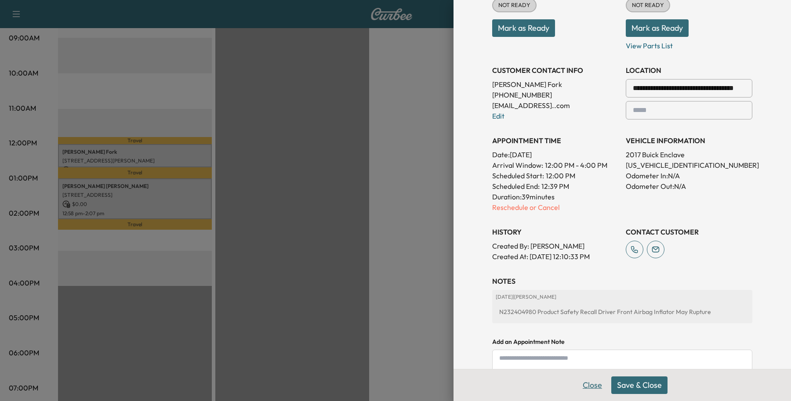
click at [579, 386] on button "Close" at bounding box center [592, 386] width 31 height 18
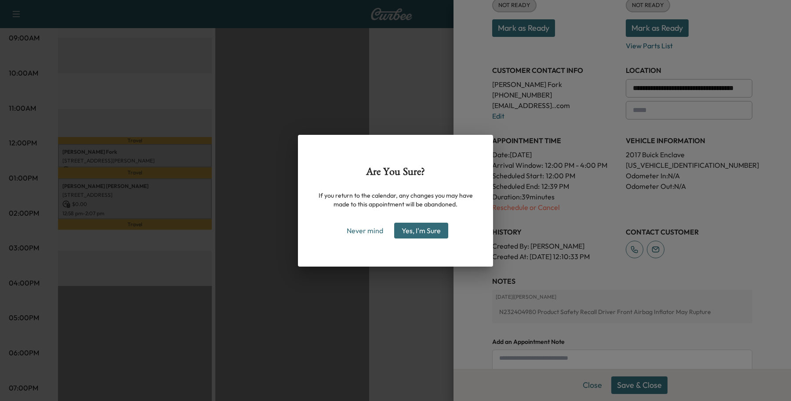
click at [323, 89] on div "Are You Sure? If you return to the calendar, any changes you may have made to t…" at bounding box center [395, 200] width 791 height 401
